Goal: Information Seeking & Learning: Find specific fact

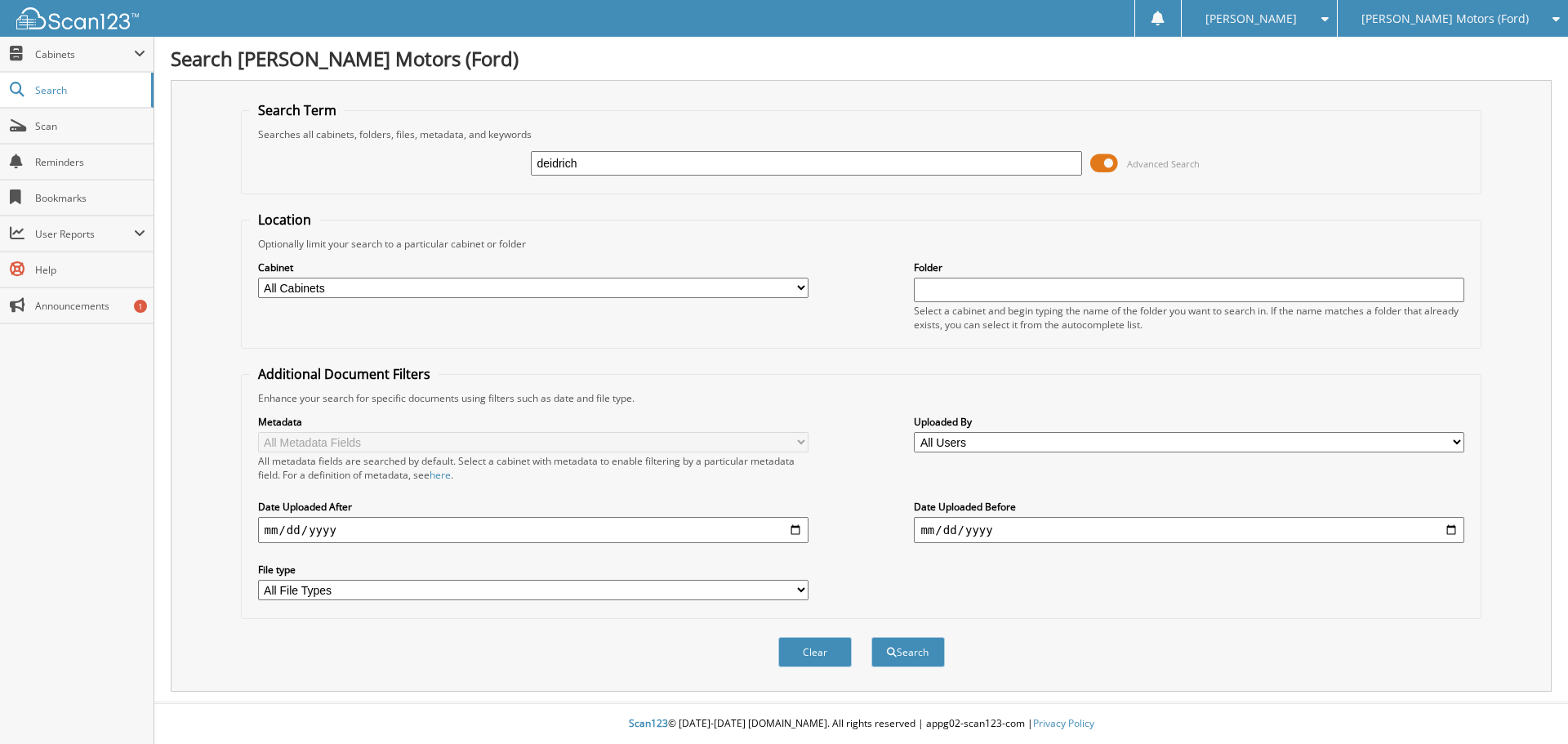
type input "deidrich"
click at [872, 637] on button "Search" at bounding box center [908, 652] width 74 height 31
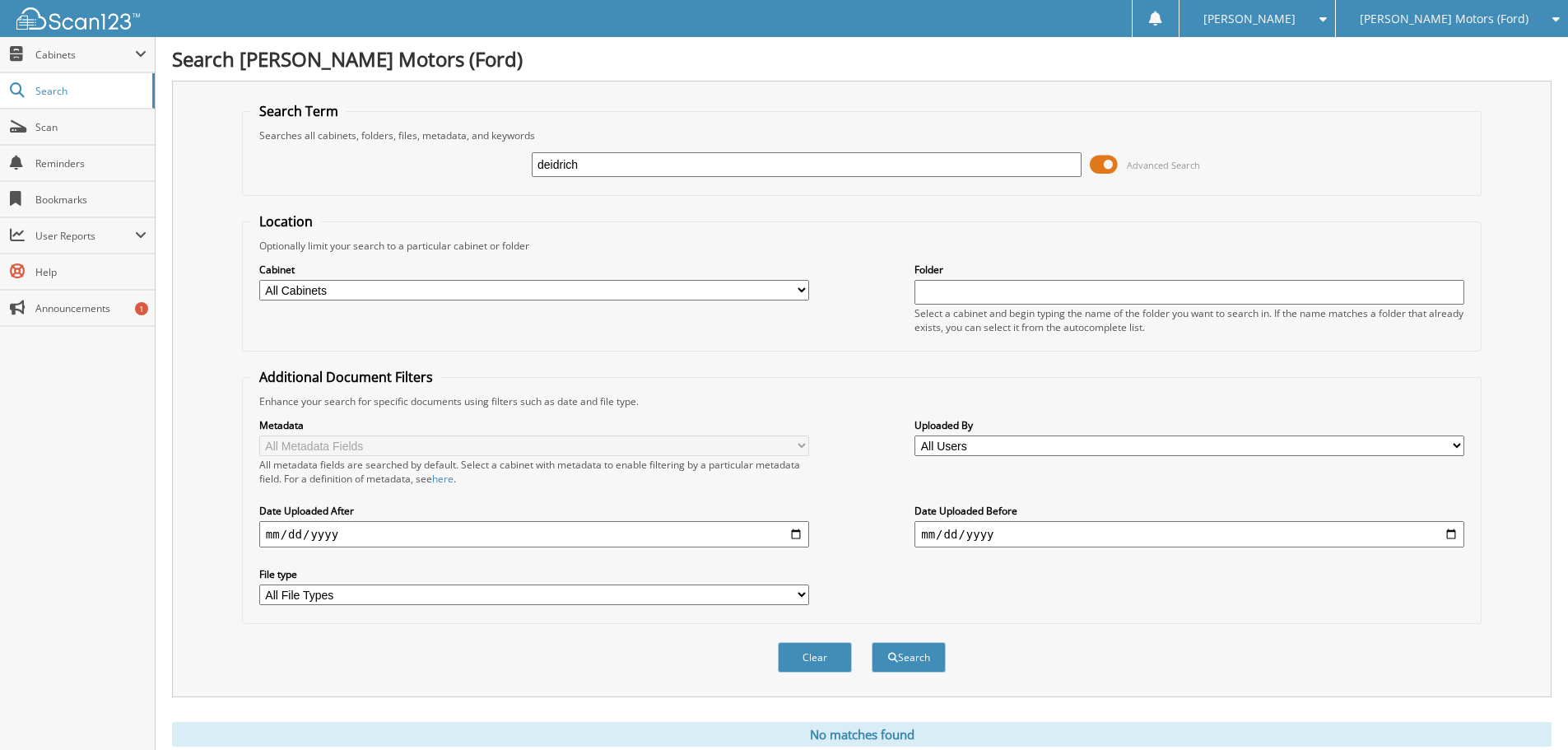
click at [588, 164] on input "deidrich" at bounding box center [806, 165] width 550 height 25
type input "d"
type input "michael deidrich"
click at [872, 642] on button "Search" at bounding box center [908, 657] width 74 height 31
drag, startPoint x: 622, startPoint y: 165, endPoint x: 490, endPoint y: 164, distance: 132.0
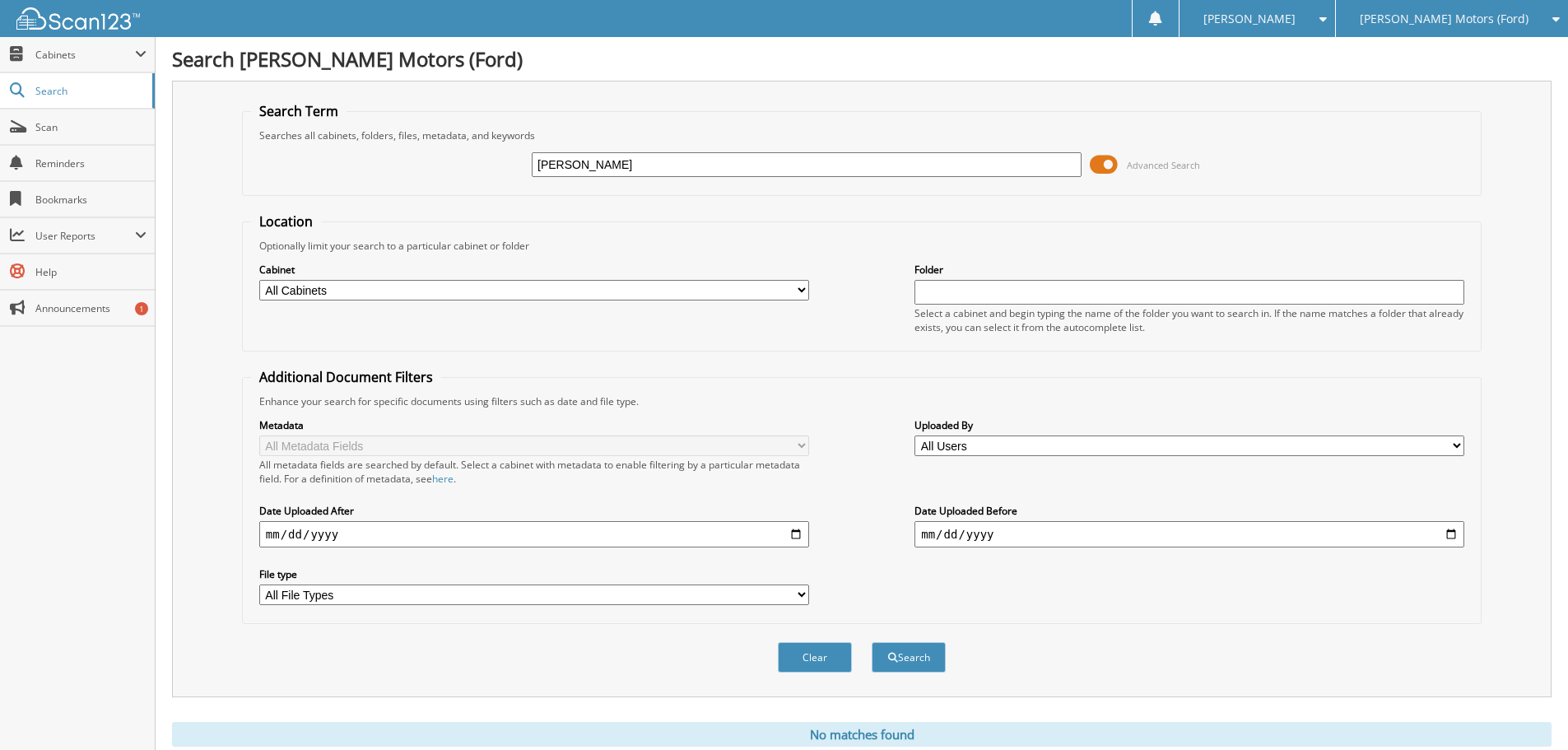
click at [490, 164] on div "michael deidrich Advanced Search" at bounding box center [862, 164] width 1221 height 44
type input "mtd transplanting"
click at [872, 642] on button "Search" at bounding box center [908, 657] width 74 height 31
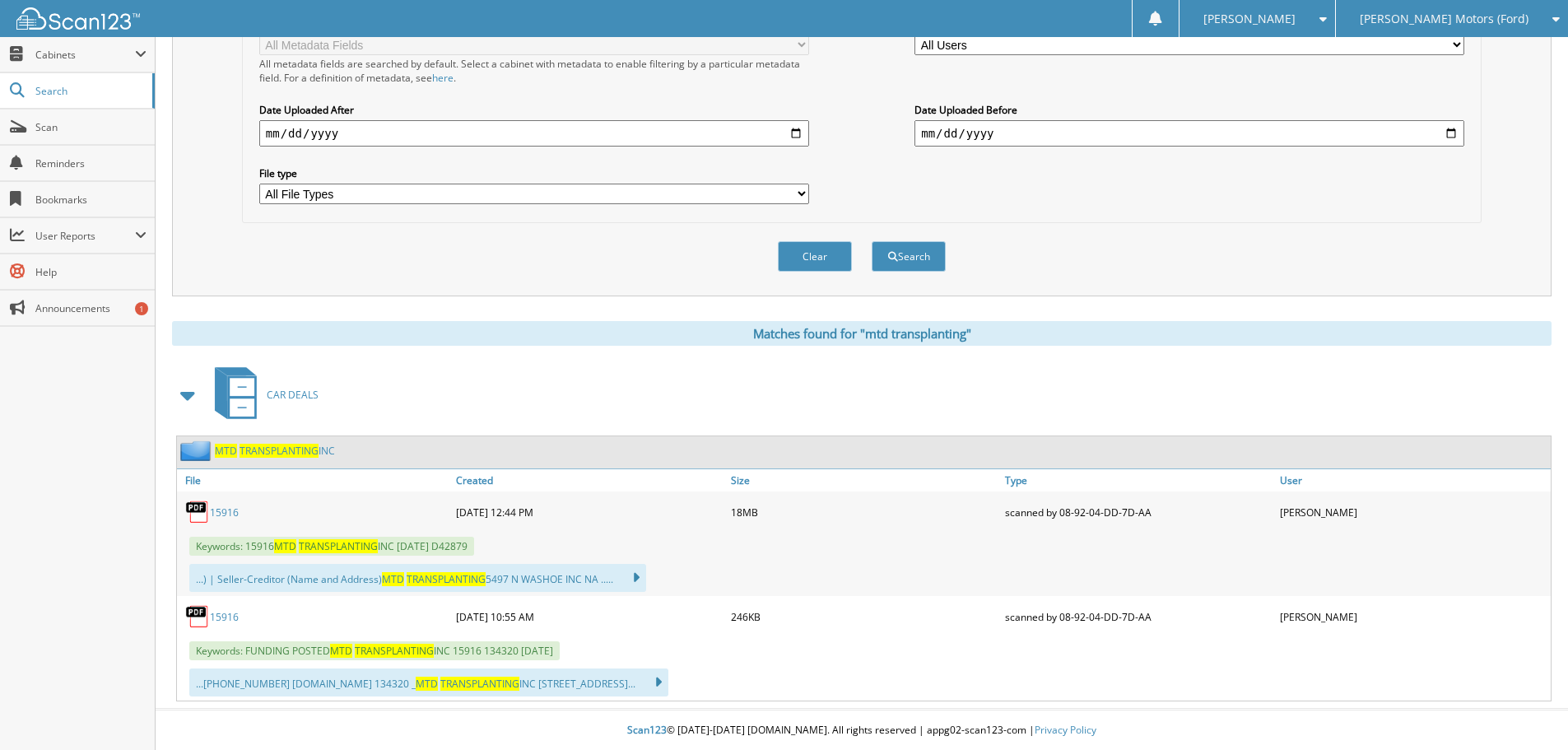
scroll to position [402, 0]
click at [229, 512] on link "15916" at bounding box center [224, 511] width 29 height 14
